Goal: Information Seeking & Learning: Find specific fact

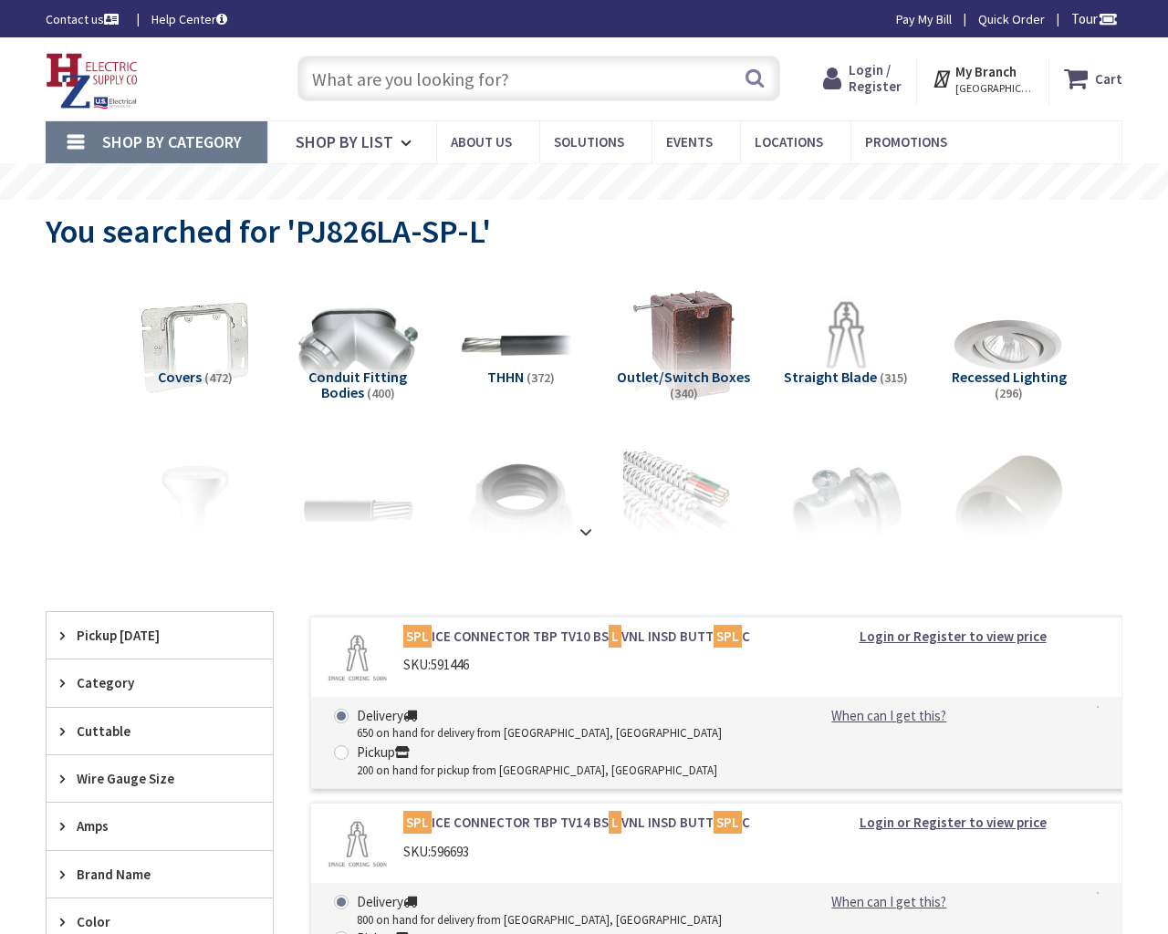
type input "S Glenroy Ave, Chicago, IL 60643, USA"
